Goal: Subscribe to service/newsletter

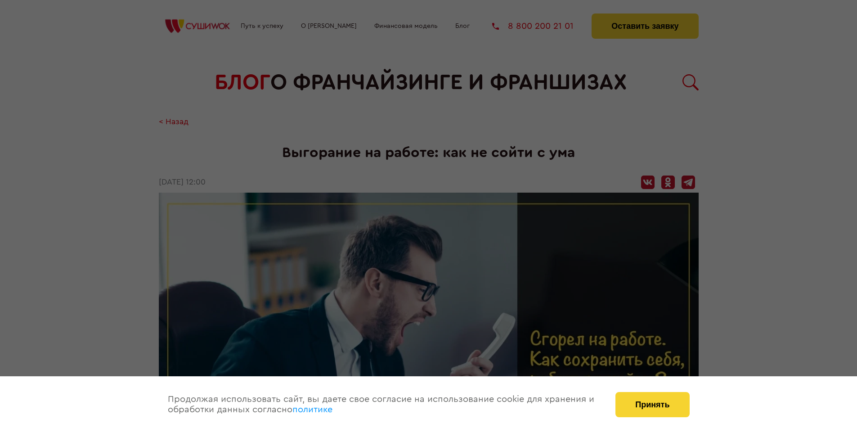
scroll to position [1232, 0]
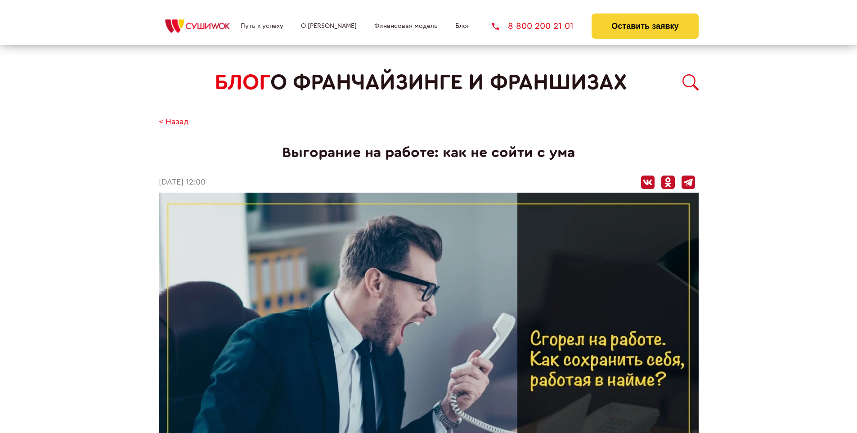
scroll to position [1232, 0]
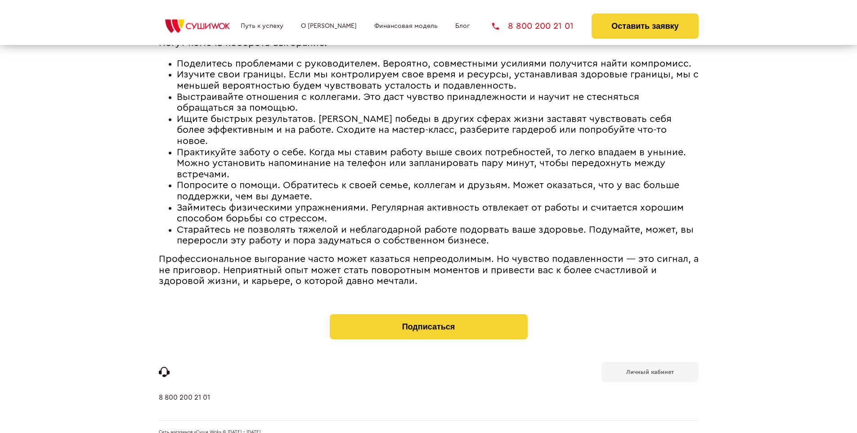
click at [650, 369] on b "Личный кабинет" at bounding box center [650, 372] width 48 height 6
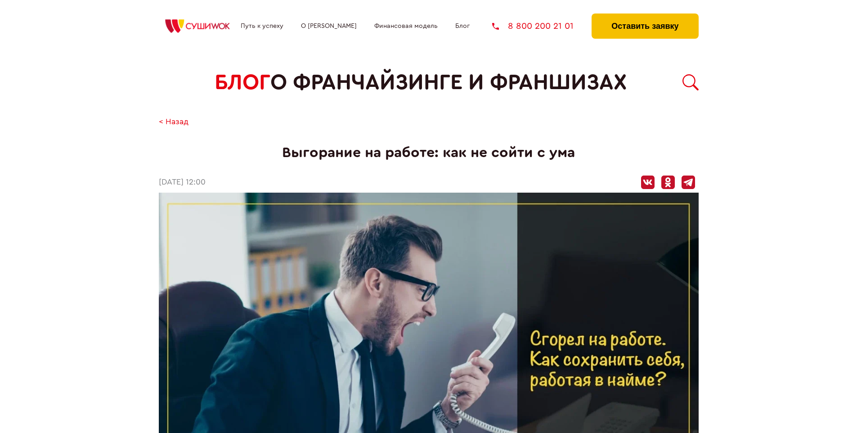
click at [645, 16] on button "Оставить заявку" at bounding box center [645, 25] width 107 height 25
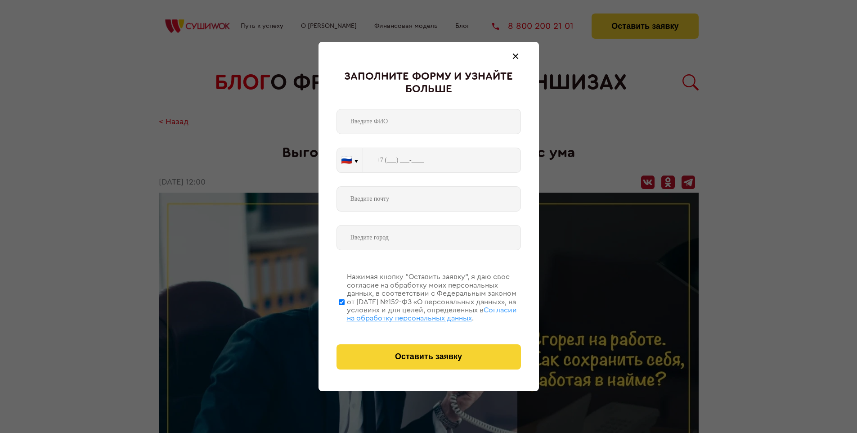
click at [417, 313] on span "Согласии на обработку персональных данных" at bounding box center [432, 313] width 170 height 15
click at [345, 313] on input "Нажимая кнопку “Оставить заявку”, я даю свое согласие на обработку моих персона…" at bounding box center [342, 302] width 6 height 72
checkbox input "false"
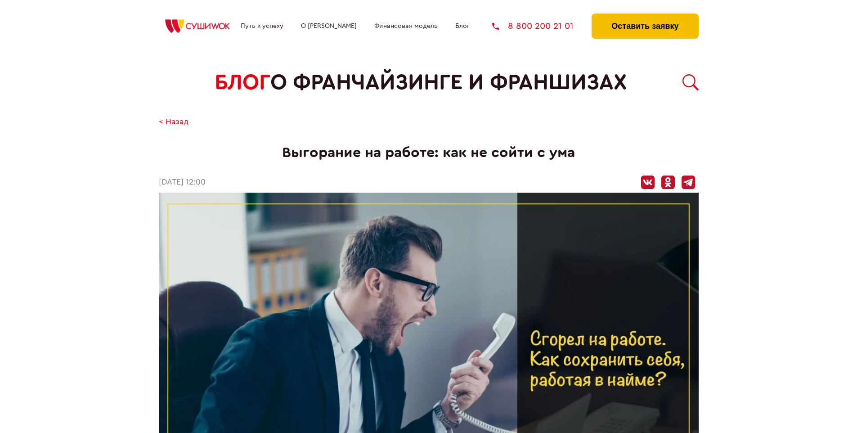
click at [645, 16] on button "Оставить заявку" at bounding box center [645, 25] width 107 height 25
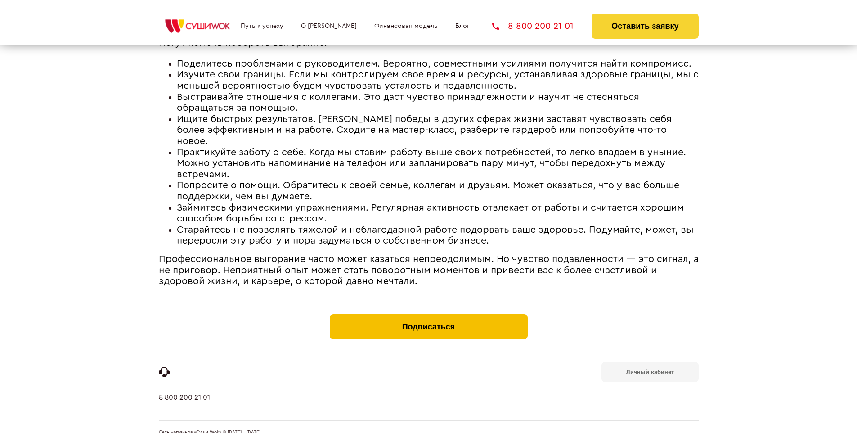
click at [428, 314] on button "Подписаться" at bounding box center [429, 326] width 198 height 25
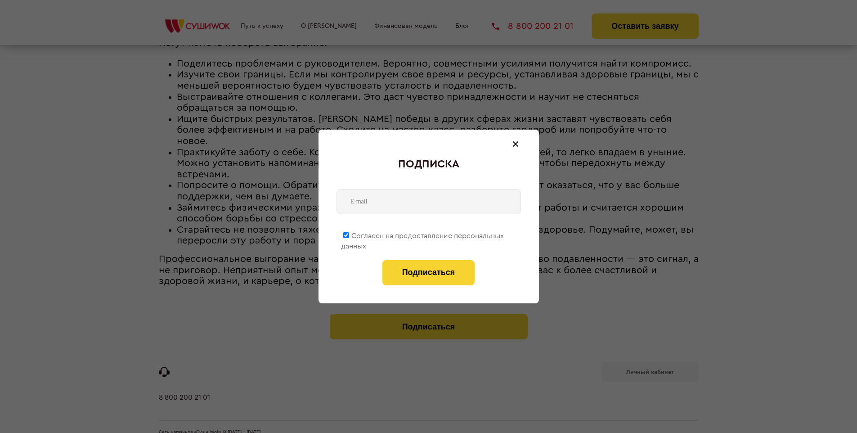
click at [423, 234] on span "Согласен на предоставление персональных данных" at bounding box center [422, 241] width 163 height 18
click at [349, 234] on input "Согласен на предоставление персональных данных" at bounding box center [346, 235] width 6 height 6
checkbox input "false"
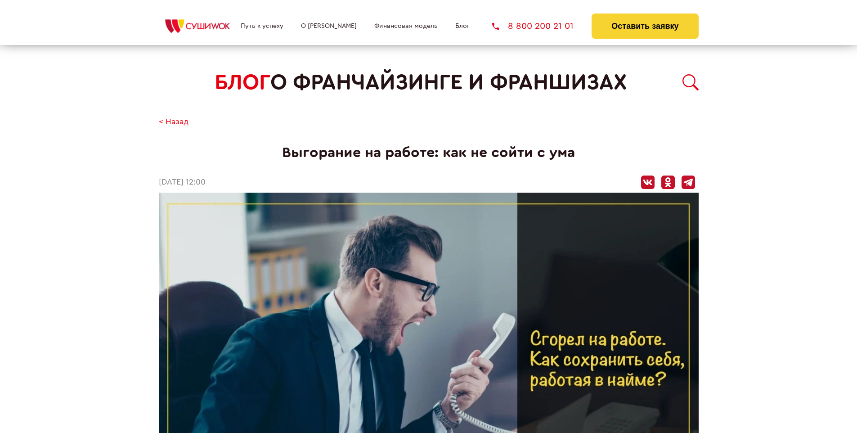
scroll to position [1232, 0]
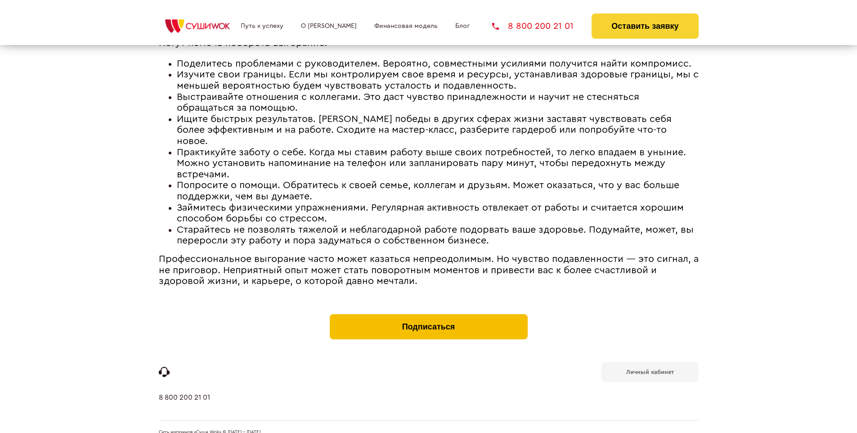
click at [428, 314] on button "Подписаться" at bounding box center [429, 326] width 198 height 25
